Goal: Register for event/course

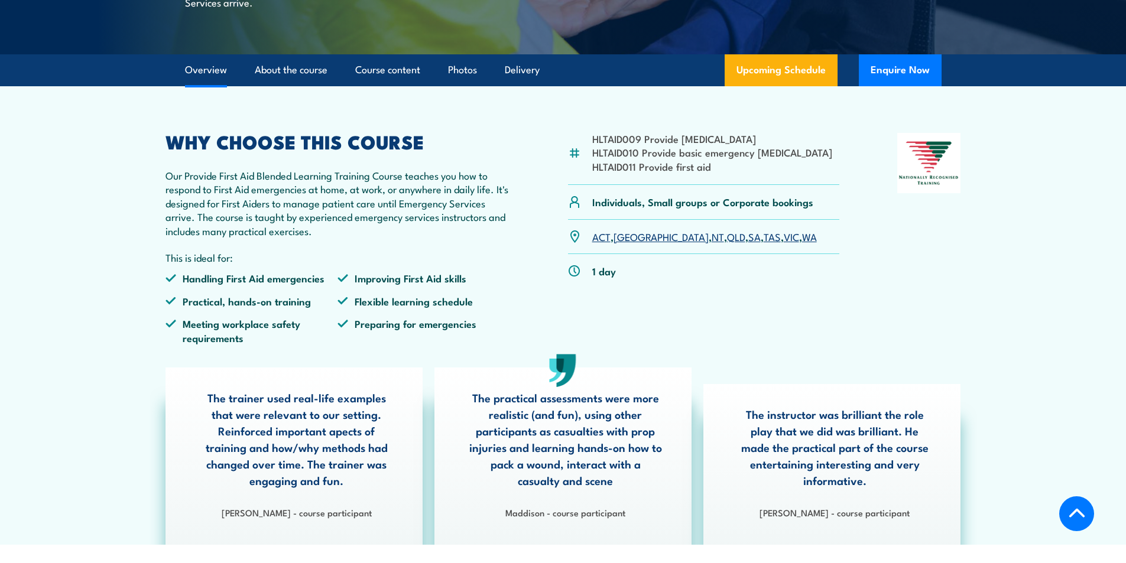
scroll to position [192, 0]
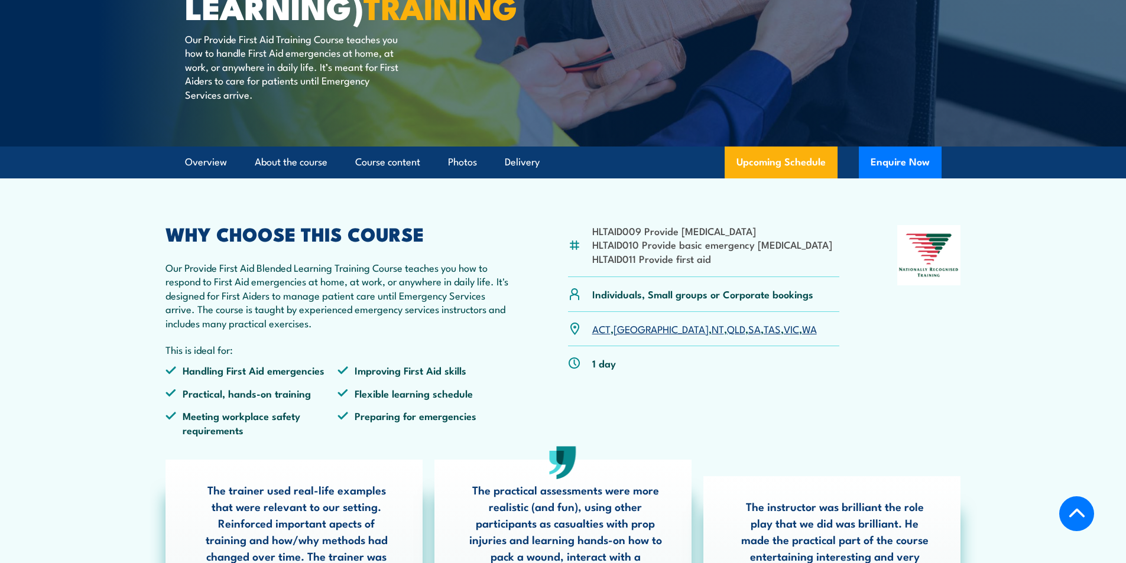
click at [1124, 56] on html "Courses Course Calendar Emergency Response Services Services Overview Emergency…" at bounding box center [563, 89] width 1126 height 563
click at [811, 178] on link "Upcoming Schedule" at bounding box center [781, 163] width 113 height 32
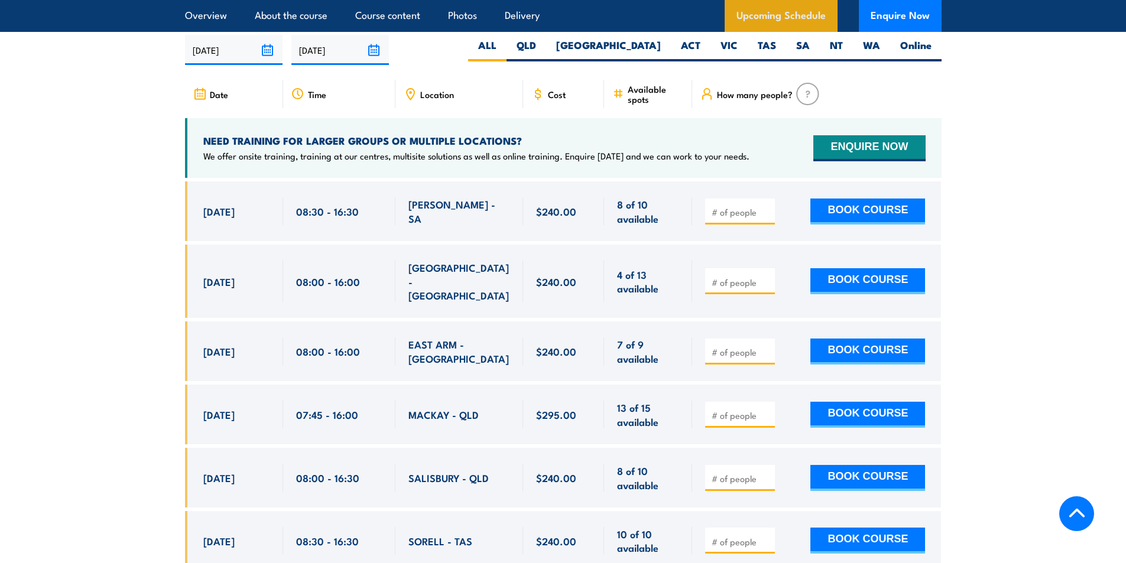
scroll to position [2342, 0]
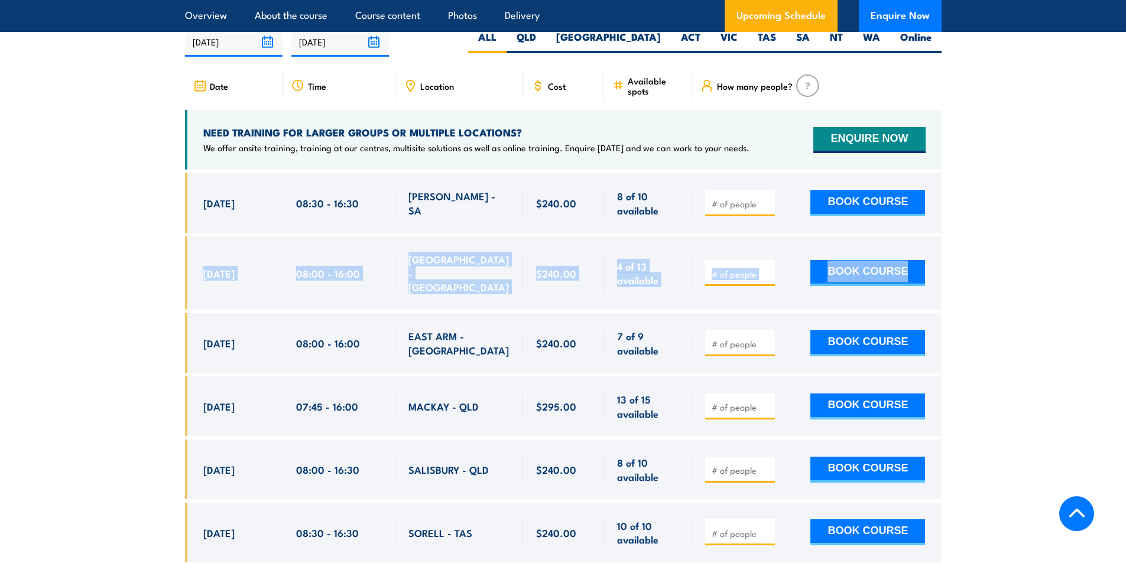
drag, startPoint x: 1124, startPoint y: 233, endPoint x: 1117, endPoint y: 273, distance: 40.1
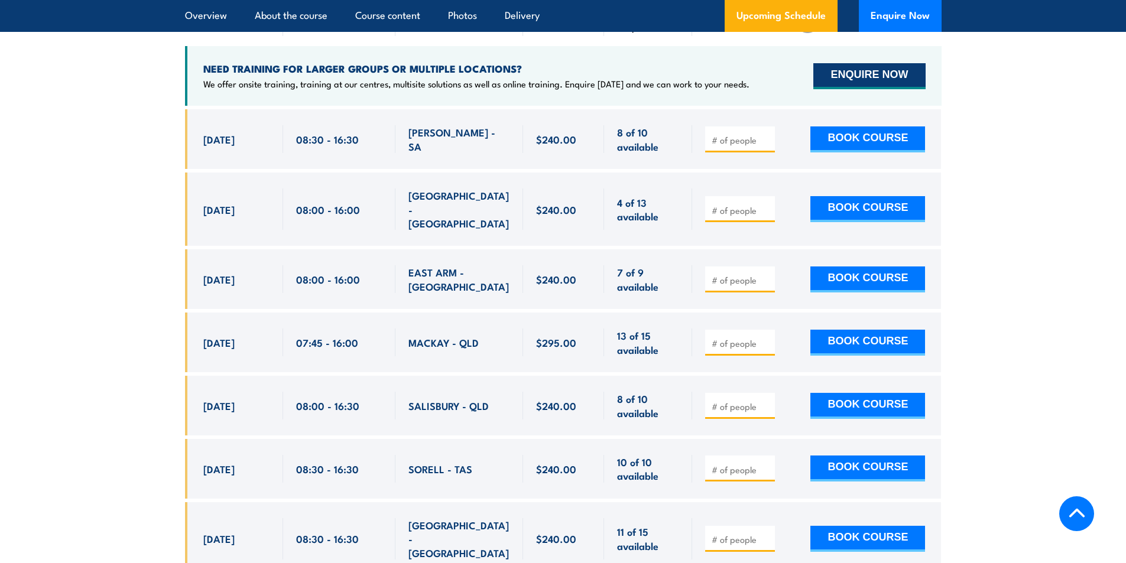
click at [879, 89] on button "ENQUIRE NOW" at bounding box center [869, 76] width 112 height 26
